Goal: Find specific page/section: Find specific page/section

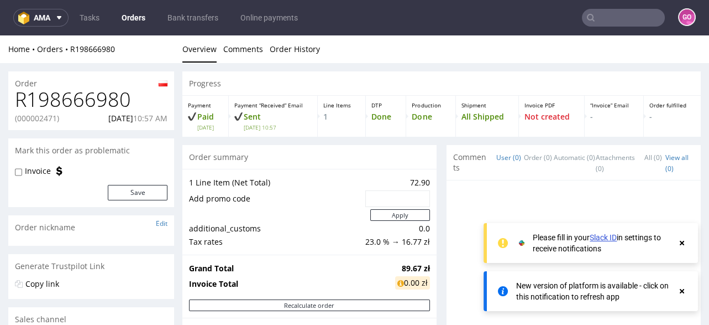
scroll to position [530, 0]
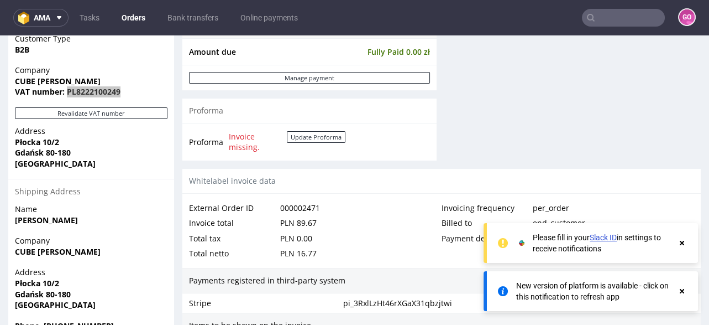
click at [631, 18] on input "text" at bounding box center [623, 18] width 83 height 18
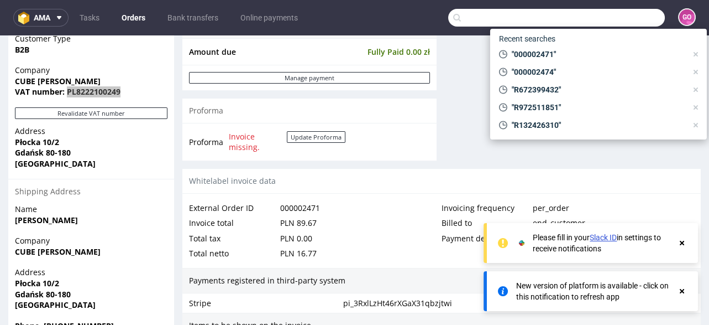
paste input "R523935288"
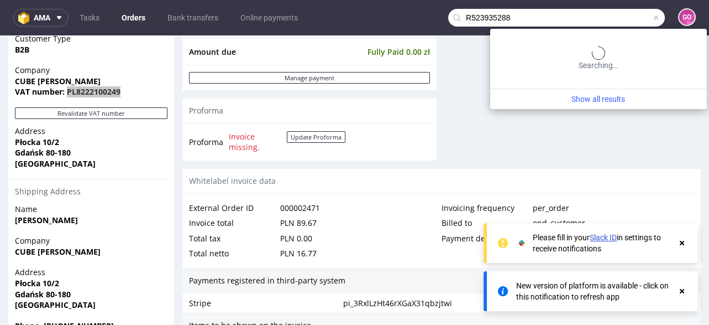
type input "R523935288"
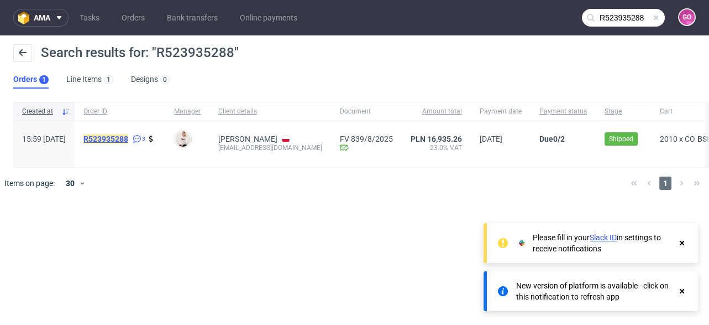
click at [128, 134] on mark "R523935288" at bounding box center [105, 138] width 45 height 9
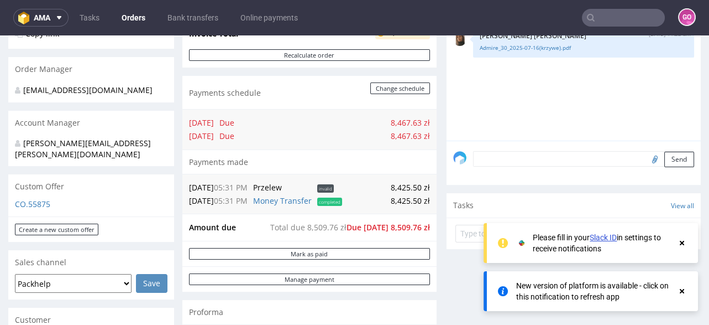
scroll to position [265, 0]
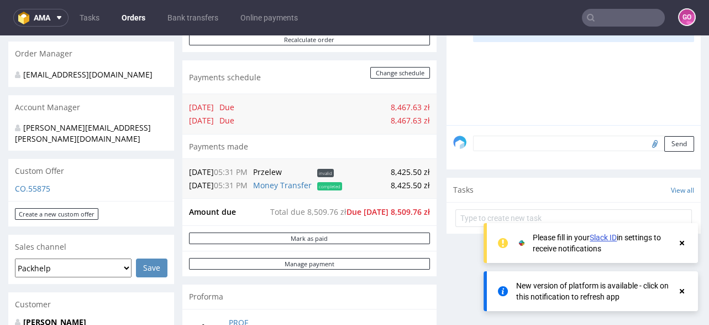
click at [347, 206] on span "Due [DATE] 8,509.76 zł" at bounding box center [388, 211] width 83 height 11
click at [615, 19] on input "text" at bounding box center [623, 18] width 83 height 18
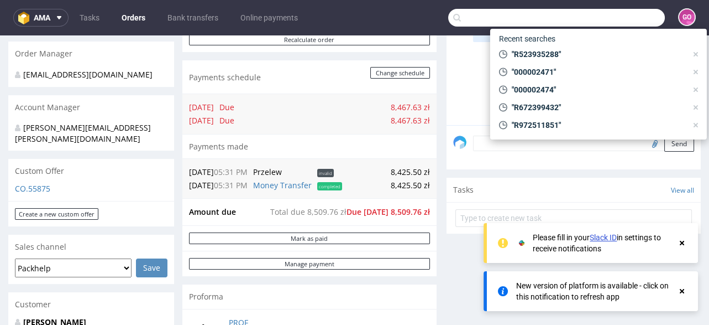
paste input "R888523667"
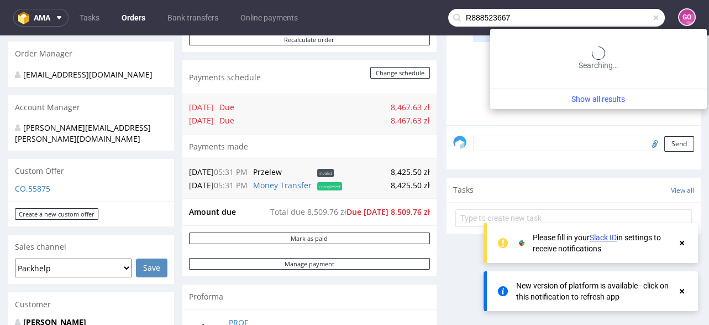
type input "R888523667"
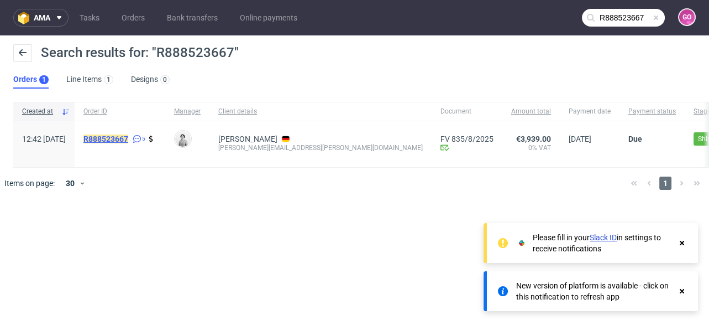
click at [128, 137] on mark "R888523667" at bounding box center [105, 138] width 45 height 9
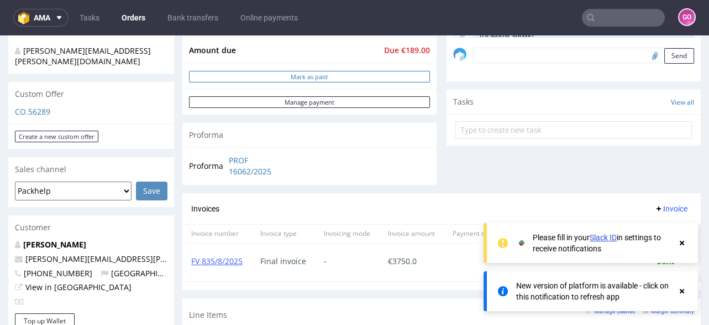
scroll to position [221, 0]
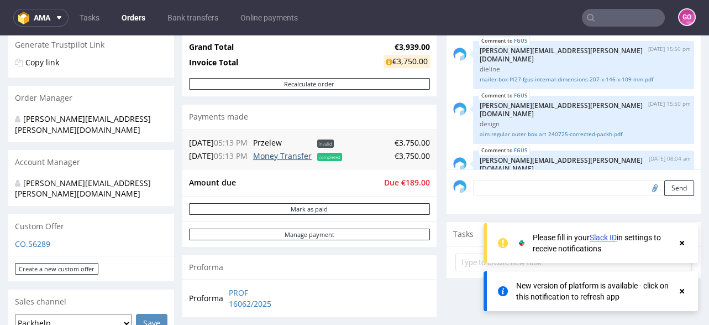
click at [278, 150] on link "Money Transfer" at bounding box center [282, 155] width 59 height 11
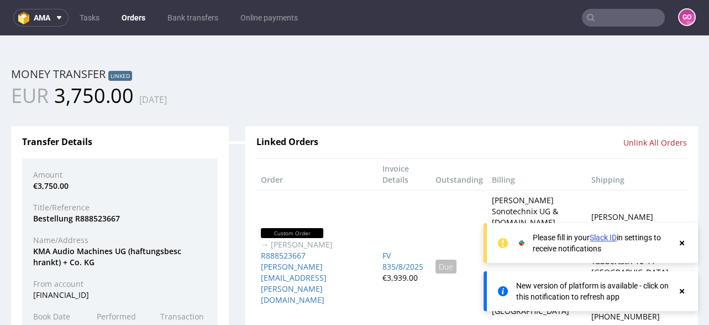
scroll to position [0, 0]
click at [620, 27] on nav "ama Tasks Orders Bank transfers Online payments GO" at bounding box center [354, 17] width 709 height 35
click at [624, 18] on input "text" at bounding box center [623, 18] width 83 height 18
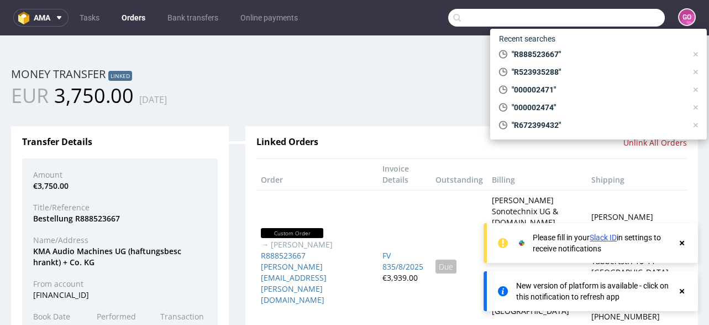
paste input "R143435669"
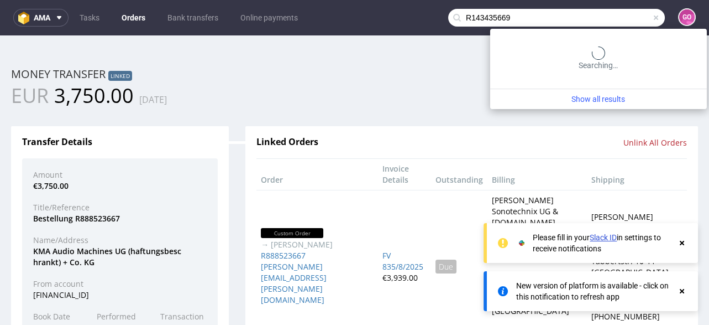
type input "R143435669"
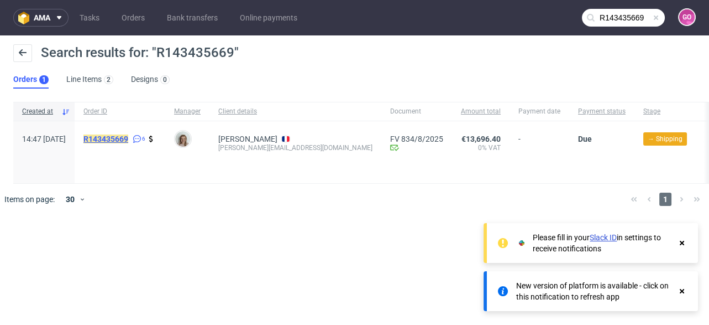
click at [128, 140] on mark "R143435669" at bounding box center [105, 138] width 45 height 9
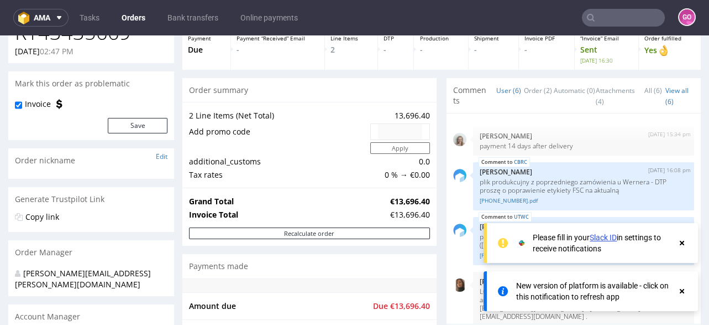
scroll to position [176, 0]
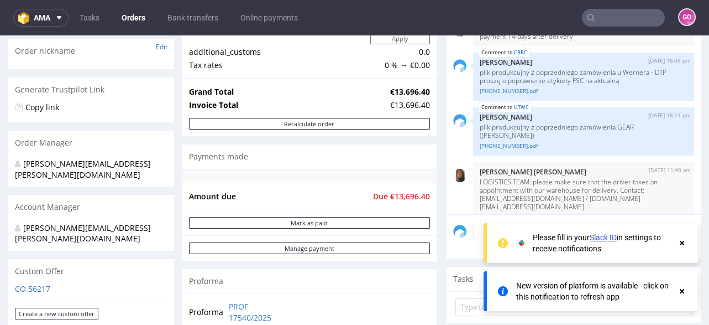
click at [342, 177] on div at bounding box center [309, 176] width 254 height 14
click at [603, 19] on input "text" at bounding box center [623, 18] width 83 height 18
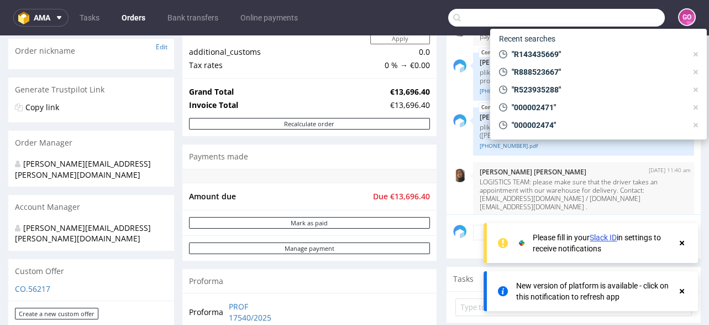
paste input "R554528690"
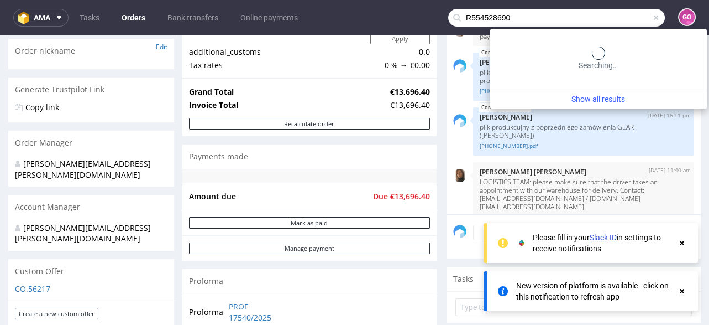
type input "R554528690"
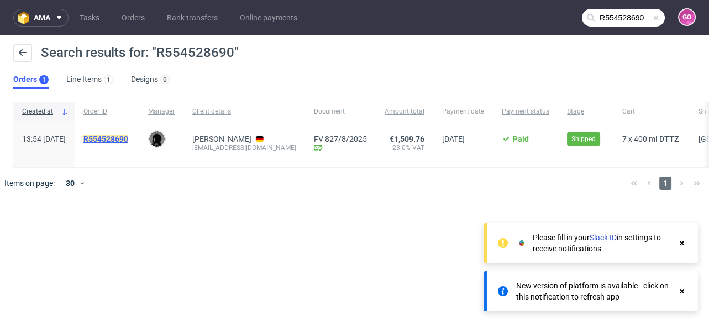
click at [126, 140] on mark "R554528690" at bounding box center [105, 138] width 45 height 9
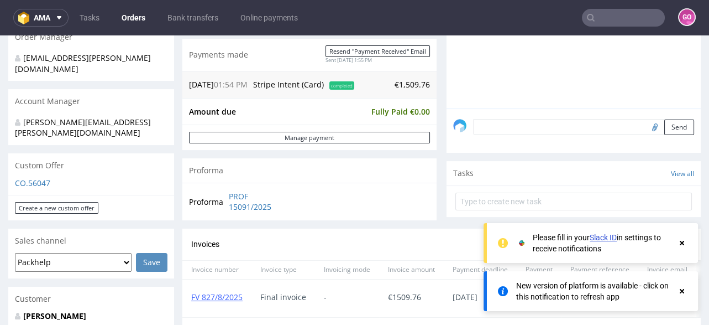
scroll to position [310, 0]
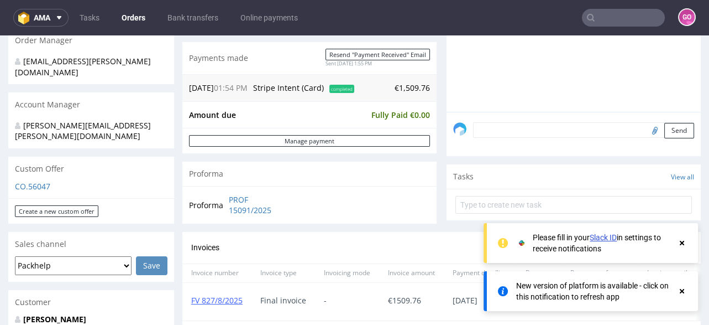
click at [625, 22] on input "text" at bounding box center [623, 18] width 83 height 18
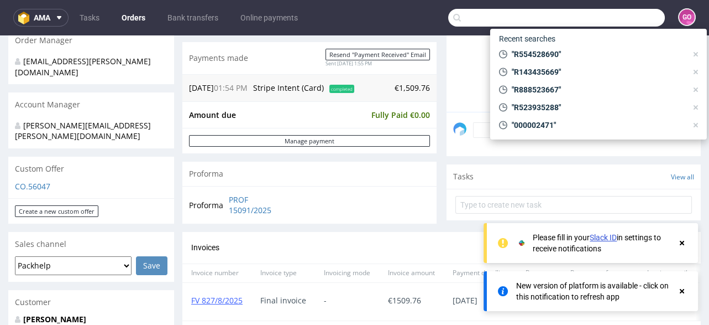
paste input "R278064890"
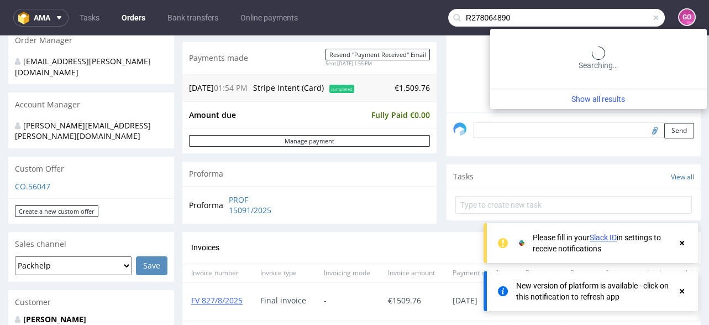
type input "R278064890"
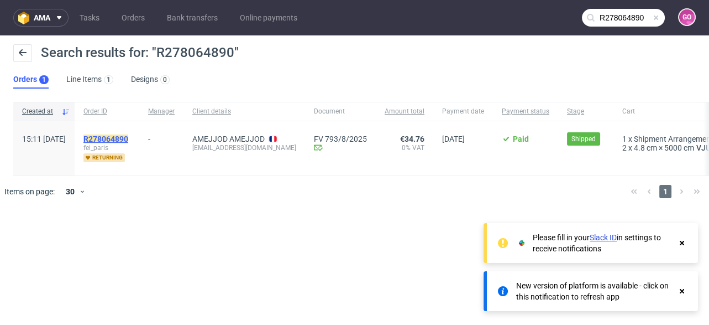
click at [128, 139] on mark "R278064890" at bounding box center [105, 138] width 45 height 9
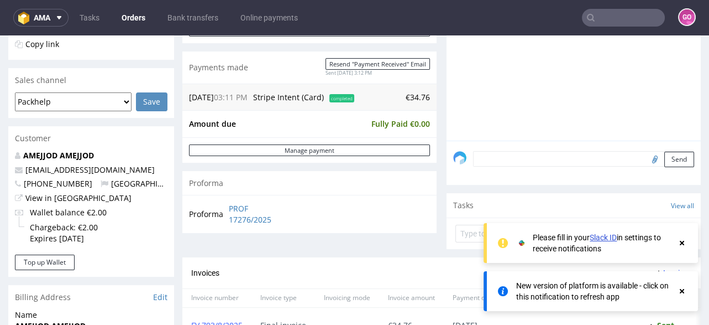
scroll to position [265, 0]
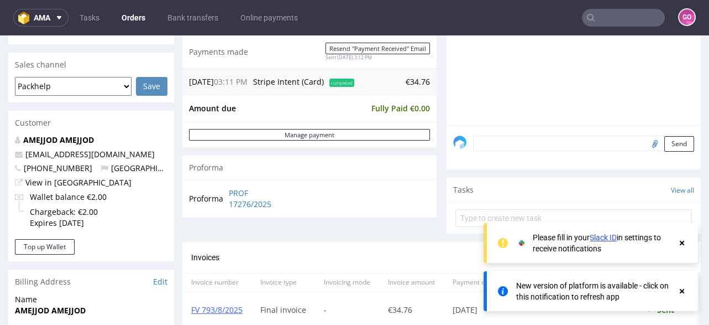
click at [626, 20] on input "text" at bounding box center [623, 18] width 83 height 18
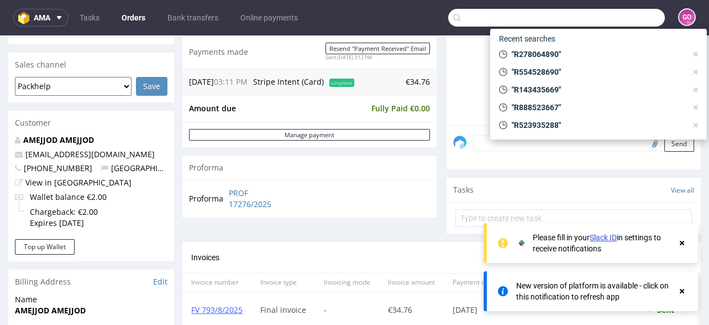
paste input "R156161821"
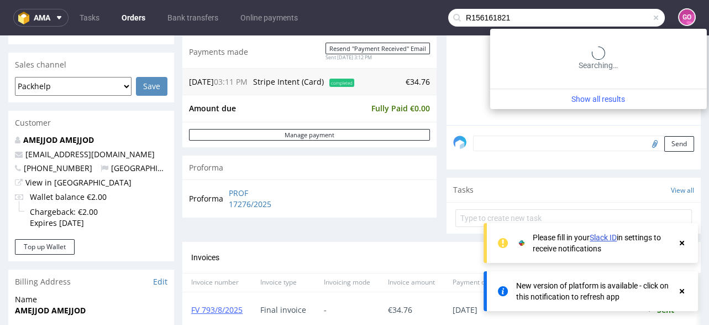
type input "R156161821"
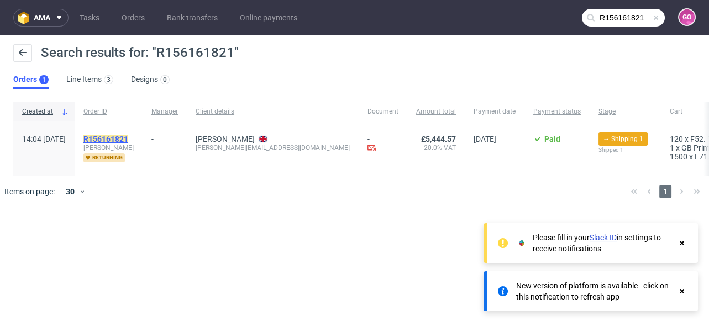
click at [128, 135] on mark "R156161821" at bounding box center [105, 138] width 45 height 9
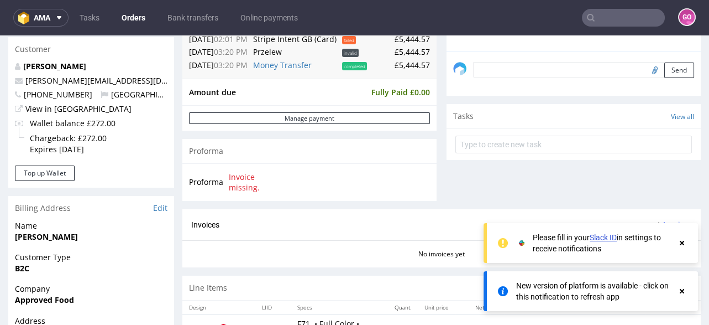
scroll to position [486, 0]
